Goal: Task Accomplishment & Management: Complete application form

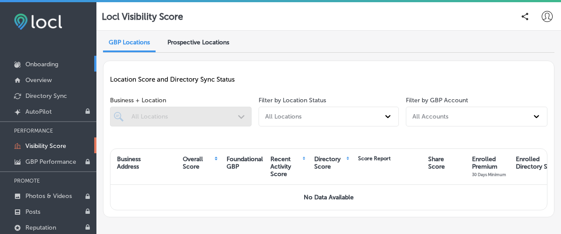
click at [52, 66] on p "Onboarding" at bounding box center [41, 64] width 33 height 7
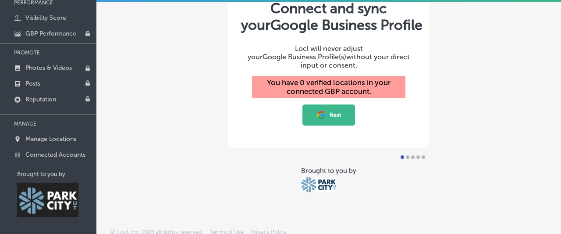
scroll to position [129, 0]
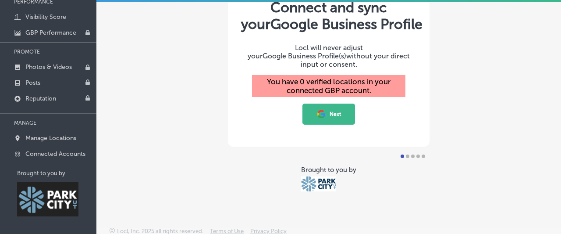
click at [315, 108] on button "Next" at bounding box center [329, 113] width 53 height 21
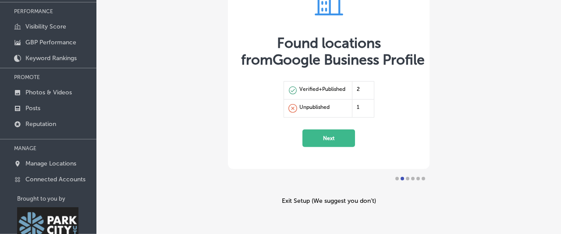
scroll to position [137, 0]
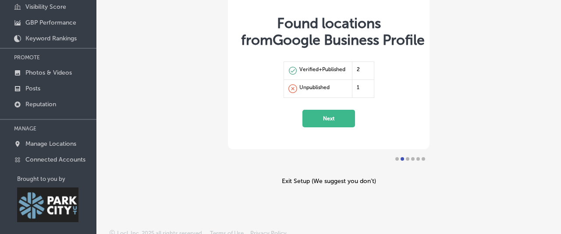
drag, startPoint x: 324, startPoint y: 114, endPoint x: 312, endPoint y: 68, distance: 47.1
click at [312, 68] on div "GET STARTED WITH LOCL Found locations from Google Business Profile Verified+Pub…" at bounding box center [329, 35] width 202 height 228
click at [312, 68] on div "Verified+Published" at bounding box center [323, 70] width 46 height 9
click at [330, 110] on button "Next" at bounding box center [329, 119] width 53 height 18
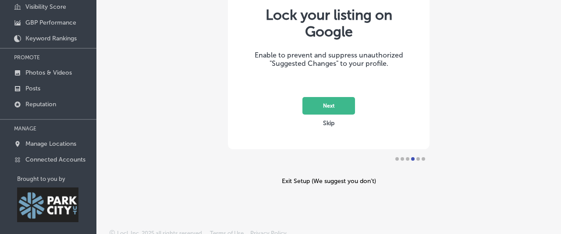
click at [337, 103] on button "Next" at bounding box center [329, 106] width 53 height 18
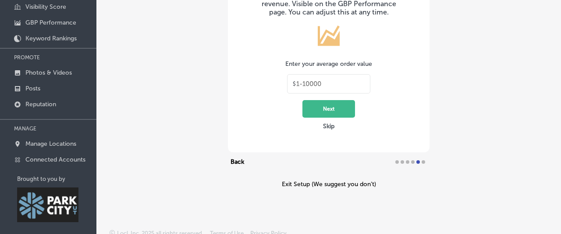
click at [328, 88] on input "text" at bounding box center [330, 84] width 68 height 8
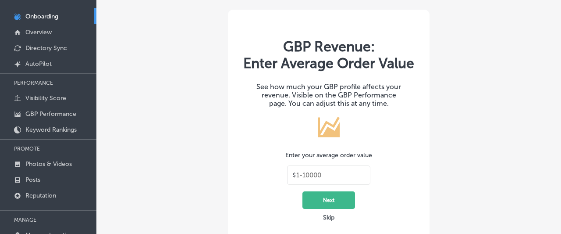
scroll to position [3, 0]
click at [327, 221] on button "Skip" at bounding box center [329, 217] width 17 height 8
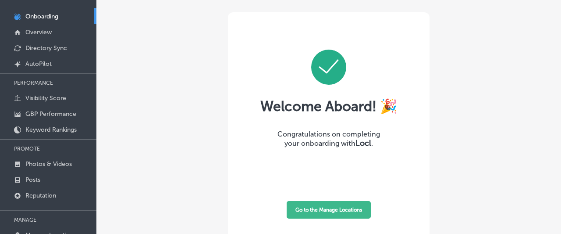
click at [327, 213] on button "Go to the Manage Locations" at bounding box center [329, 210] width 84 height 18
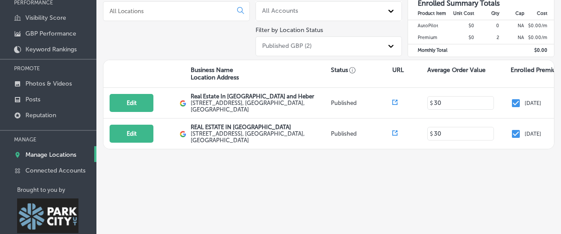
scroll to position [127, 0]
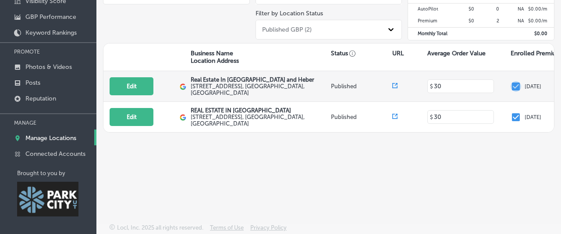
click at [515, 85] on input "checkbox" at bounding box center [516, 86] width 11 height 11
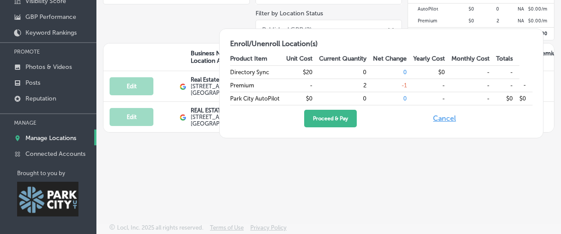
click at [440, 119] on button "Cancel" at bounding box center [445, 119] width 28 height 18
checkbox input "true"
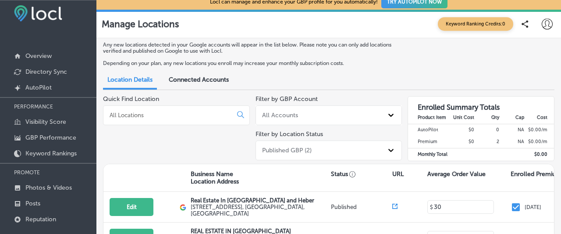
scroll to position [0, 0]
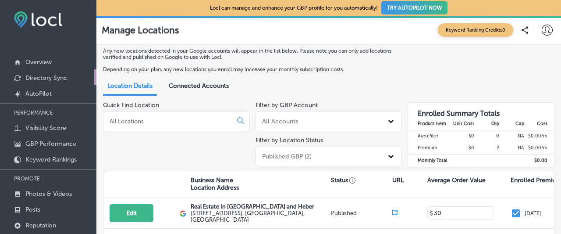
click at [61, 79] on p "Directory Sync" at bounding box center [46, 77] width 42 height 7
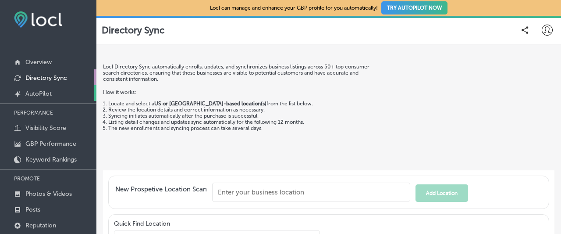
click at [46, 91] on p "AutoPilot" at bounding box center [38, 93] width 26 height 7
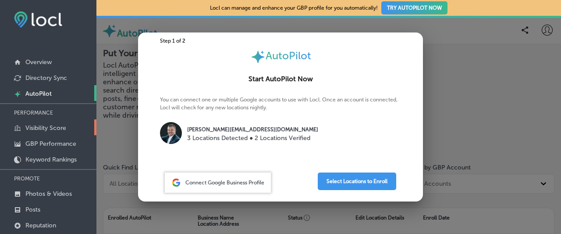
click at [53, 126] on p "Visibility Score" at bounding box center [45, 127] width 41 height 7
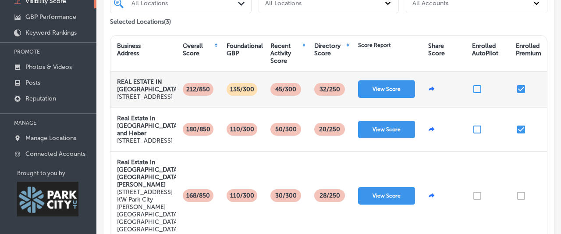
click at [477, 94] on input "checkbox" at bounding box center [477, 89] width 11 height 11
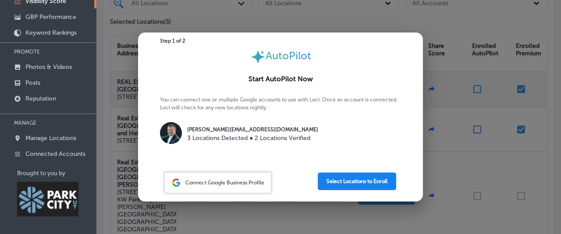
click at [321, 181] on button "Select Locations to Enroll" at bounding box center [357, 181] width 79 height 18
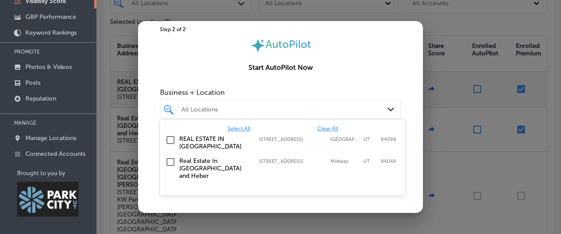
click at [265, 113] on div "All Locations" at bounding box center [285, 108] width 207 height 7
click at [227, 140] on label "REAL ESTATE IN PARK CITY" at bounding box center [214, 142] width 71 height 15
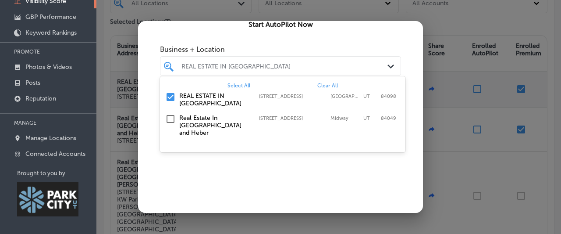
scroll to position [12, 0]
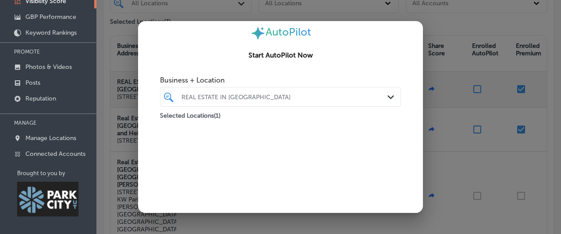
click at [292, 96] on div "REAL ESTATE IN PARK CITY" at bounding box center [285, 96] width 207 height 7
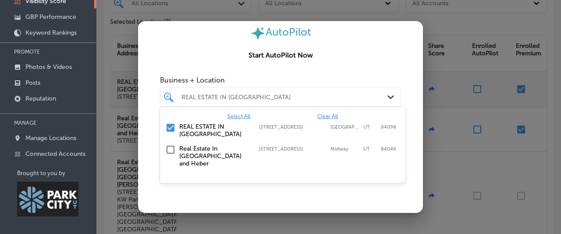
click at [292, 96] on div "REAL ESTATE IN PARK CITY" at bounding box center [285, 96] width 207 height 7
click at [303, 185] on div "Business + Location option 1750 Sun Peak Drive, selected. option 380 East Main …" at bounding box center [280, 154] width 241 height 167
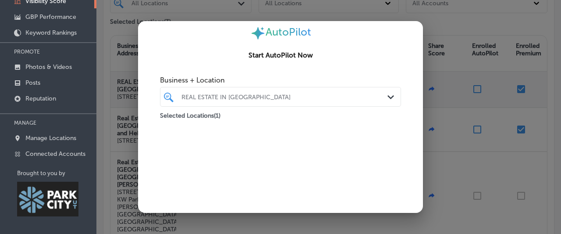
scroll to position [89, 0]
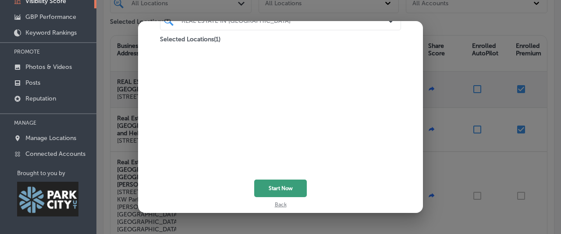
click at [286, 182] on button "Start Now" at bounding box center [280, 188] width 53 height 18
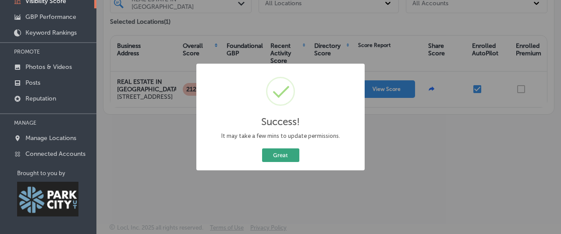
click at [293, 149] on button "Great" at bounding box center [280, 155] width 37 height 14
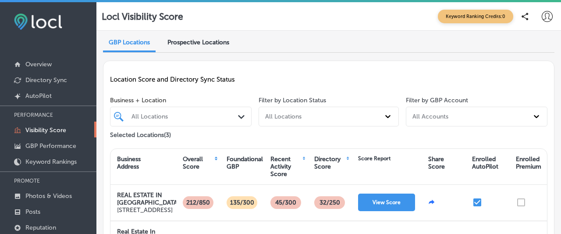
scroll to position [53, 0]
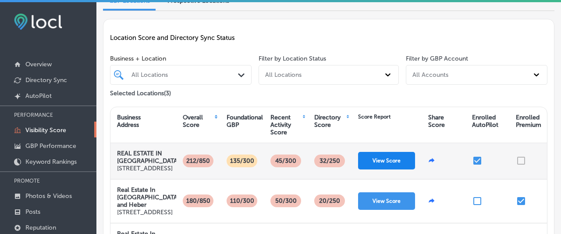
click at [392, 154] on button "View Score" at bounding box center [386, 161] width 57 height 18
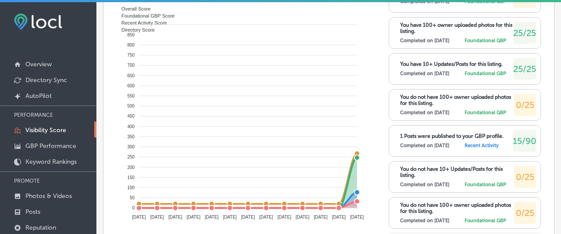
scroll to position [77, 0]
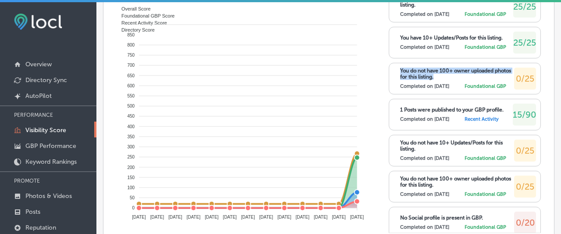
drag, startPoint x: 457, startPoint y: 114, endPoint x: 399, endPoint y: 110, distance: 58.5
click at [399, 94] on div "You do not have 100+ owner uploaded photos for this listing. Completed on 9/17/…" at bounding box center [465, 79] width 152 height 32
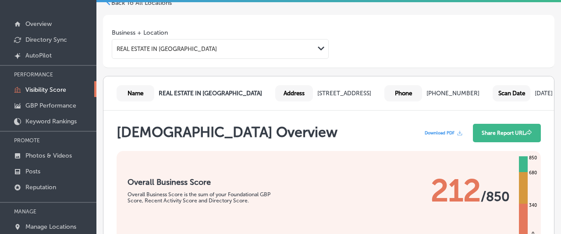
scroll to position [91, 0]
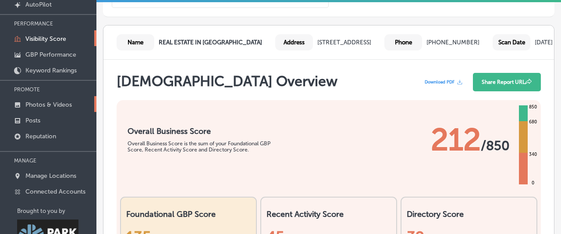
click at [58, 102] on p "Photos & Videos" at bounding box center [48, 104] width 46 height 7
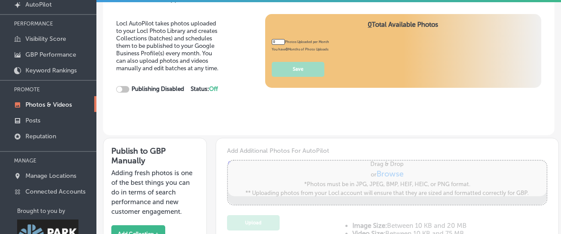
type input "5"
checkbox input "true"
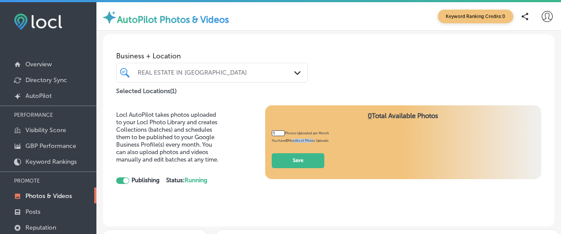
drag, startPoint x: 292, startPoint y: 139, endPoint x: 312, endPoint y: 141, distance: 20.2
click at [312, 141] on span "You have 0 Months of Photo Uploads" at bounding box center [300, 141] width 57 height 4
click at [324, 141] on span "You have 0 Months of Photo Uploads" at bounding box center [300, 141] width 57 height 4
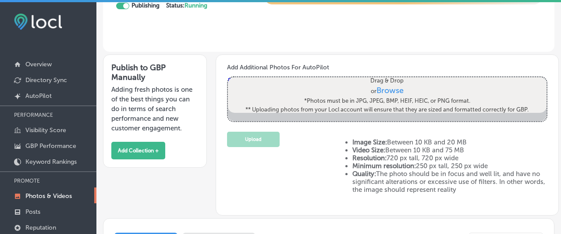
scroll to position [189, 0]
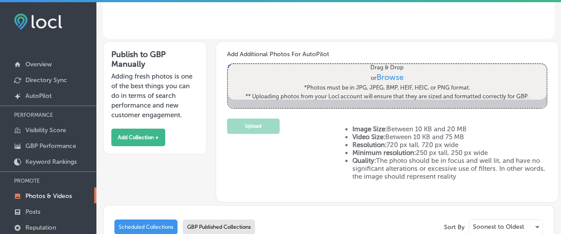
drag, startPoint x: 463, startPoint y: 143, endPoint x: 350, endPoint y: 143, distance: 112.7
click at [353, 143] on li "Resolution: 720 px tall, 720 px wide" at bounding box center [450, 145] width 195 height 8
copy li "Resolution: 720 px tall, 720 px wide"
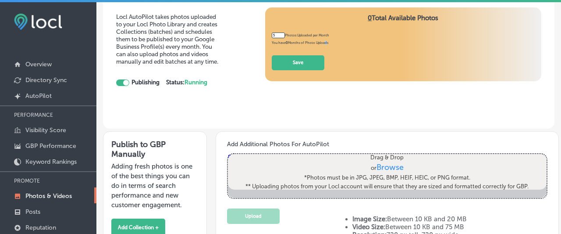
scroll to position [0, 0]
